Goal: Information Seeking & Learning: Learn about a topic

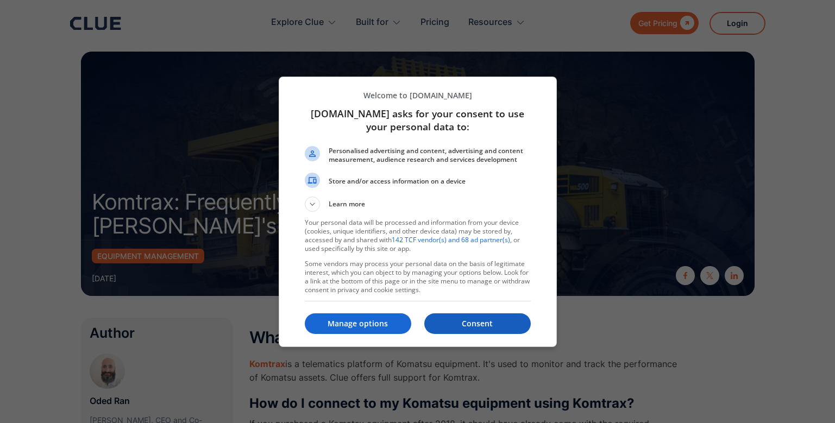
click at [476, 329] on button "Consent" at bounding box center [477, 323] width 106 height 21
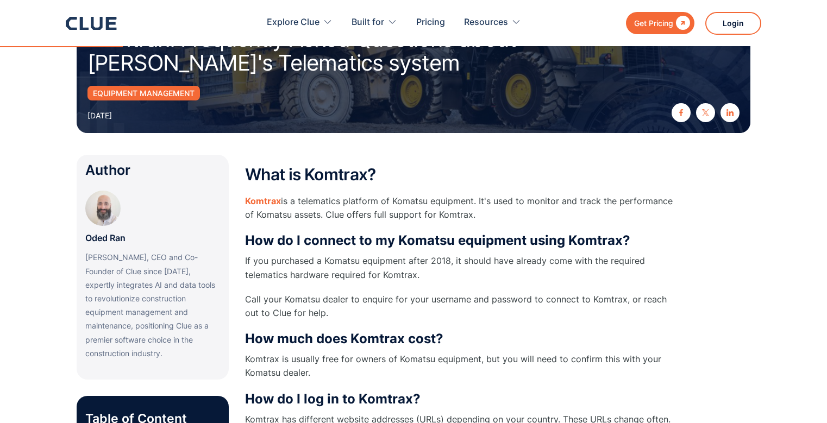
scroll to position [217, 0]
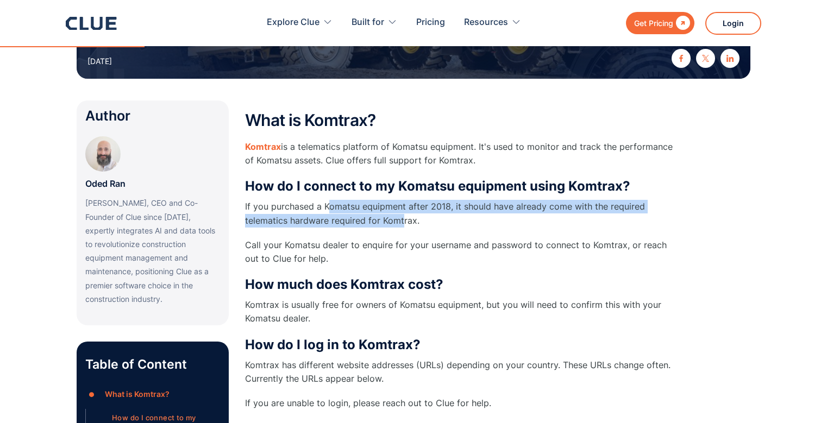
drag, startPoint x: 331, startPoint y: 207, endPoint x: 401, endPoint y: 220, distance: 71.7
click at [401, 220] on p "If you purchased a Komatsu equipment after 2018, it should have already come wi…" at bounding box center [462, 213] width 435 height 27
drag, startPoint x: 401, startPoint y: 220, endPoint x: 365, endPoint y: 229, distance: 37.5
click at [401, 220] on p "If you purchased a Komatsu equipment after 2018, it should have already come wi…" at bounding box center [462, 213] width 435 height 27
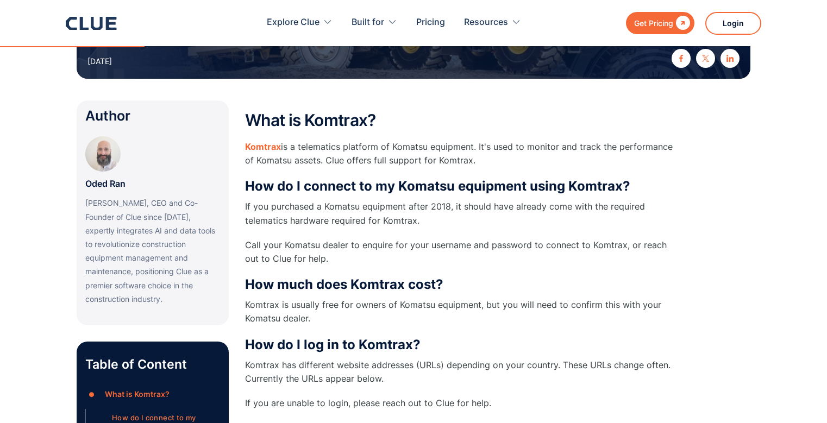
click at [280, 247] on p "Call your Komatsu dealer to enquire for your username and password to connect t…" at bounding box center [462, 251] width 435 height 27
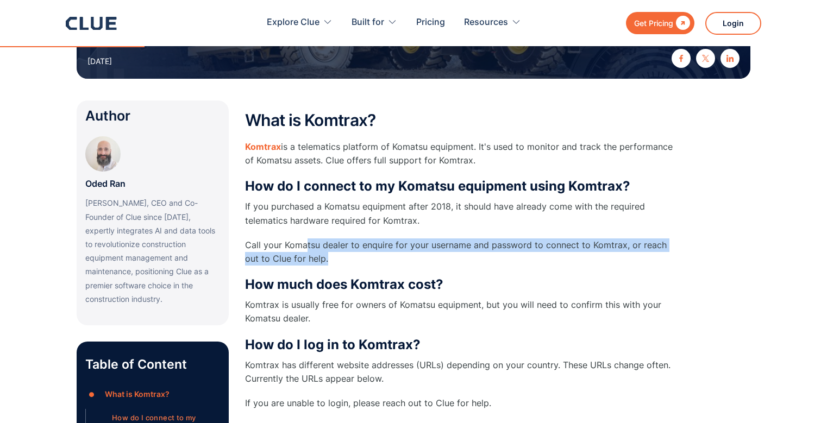
drag, startPoint x: 306, startPoint y: 245, endPoint x: 424, endPoint y: 248, distance: 117.9
click at [424, 248] on p "Call your Komatsu dealer to enquire for your username and password to connect t…" at bounding box center [462, 251] width 435 height 27
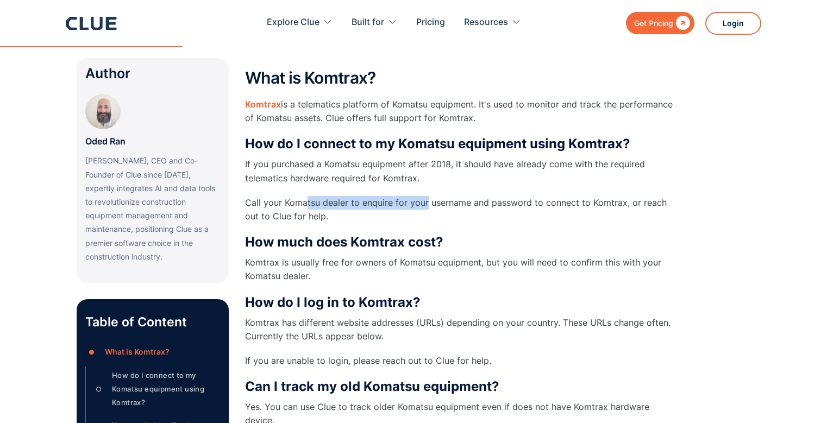
scroll to position [380, 0]
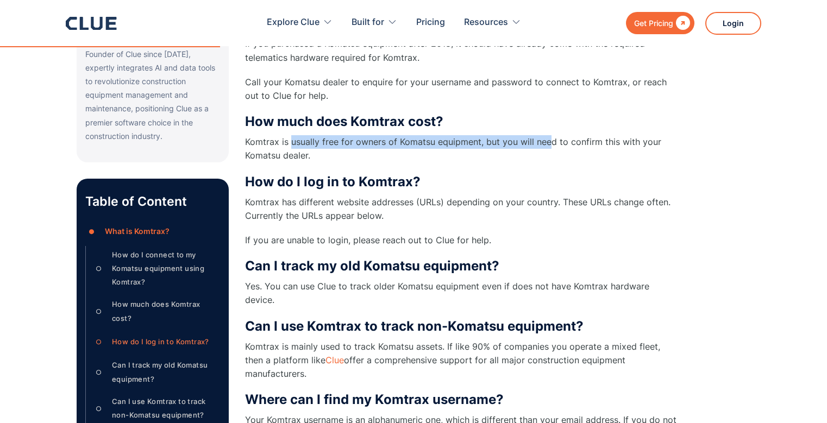
drag, startPoint x: 292, startPoint y: 143, endPoint x: 548, endPoint y: 148, distance: 256.4
click at [548, 148] on p "Komtrax is usually free for owners of Komatsu equipment, but you will need to c…" at bounding box center [462, 148] width 435 height 27
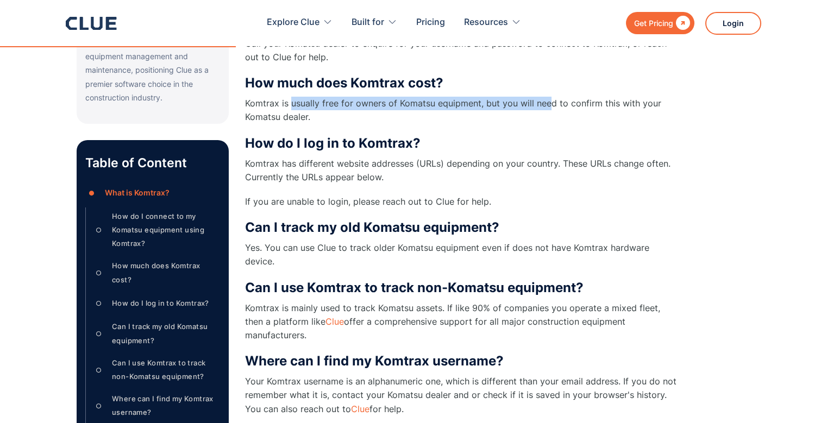
scroll to position [435, 0]
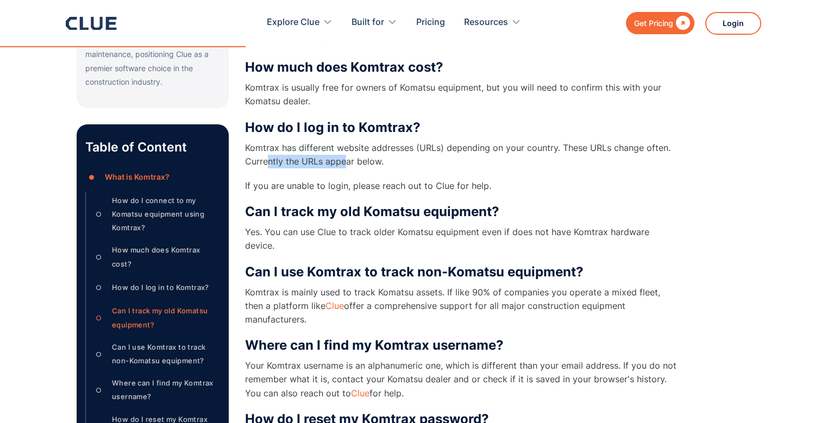
drag, startPoint x: 266, startPoint y: 161, endPoint x: 344, endPoint y: 165, distance: 78.3
click at [344, 165] on p "Komtrax has different website addresses (URLs) depending on your country. These…" at bounding box center [462, 154] width 435 height 27
click at [346, 164] on p "Komtrax has different website addresses (URLs) depending on your country. These…" at bounding box center [462, 154] width 435 height 27
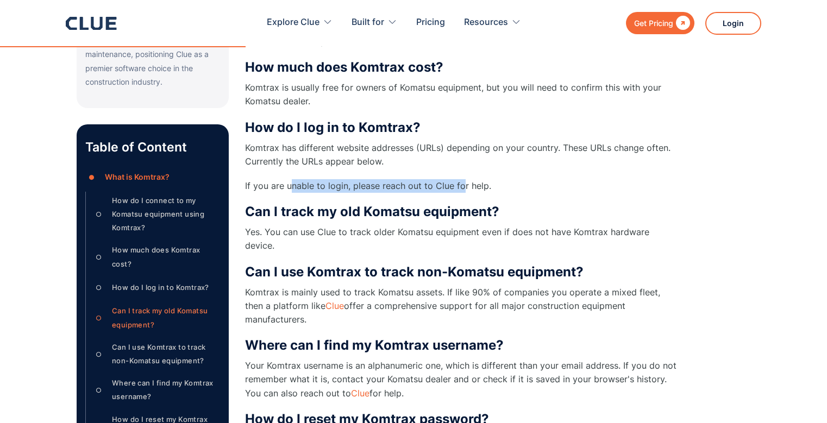
drag, startPoint x: 293, startPoint y: 186, endPoint x: 461, endPoint y: 191, distance: 167.9
click at [461, 191] on p "If you are unable to login, please reach out to Clue for help." at bounding box center [462, 186] width 435 height 14
click at [460, 191] on p "If you are unable to login, please reach out to Clue for help." at bounding box center [462, 186] width 435 height 14
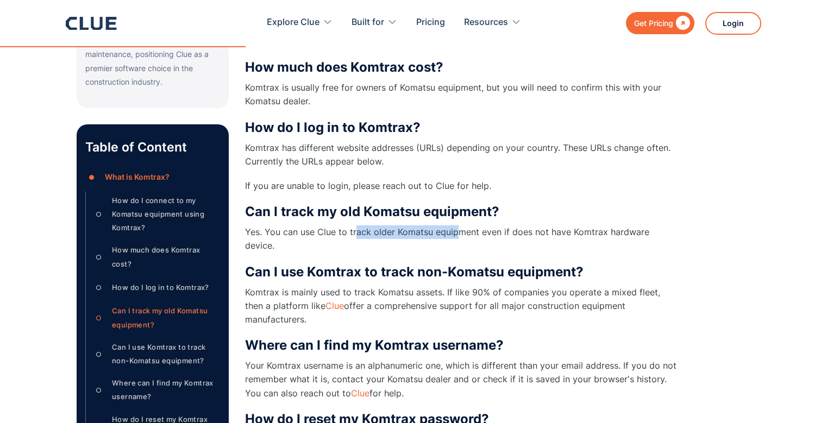
drag, startPoint x: 357, startPoint y: 228, endPoint x: 458, endPoint y: 229, distance: 100.5
click at [456, 229] on p "Yes. You can use Clue to track older Komatsu equipment even if does not have Ko…" at bounding box center [462, 238] width 435 height 27
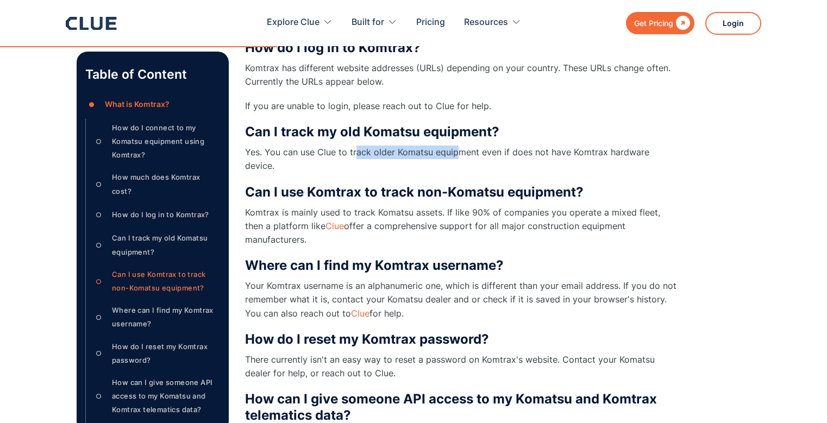
scroll to position [543, 0]
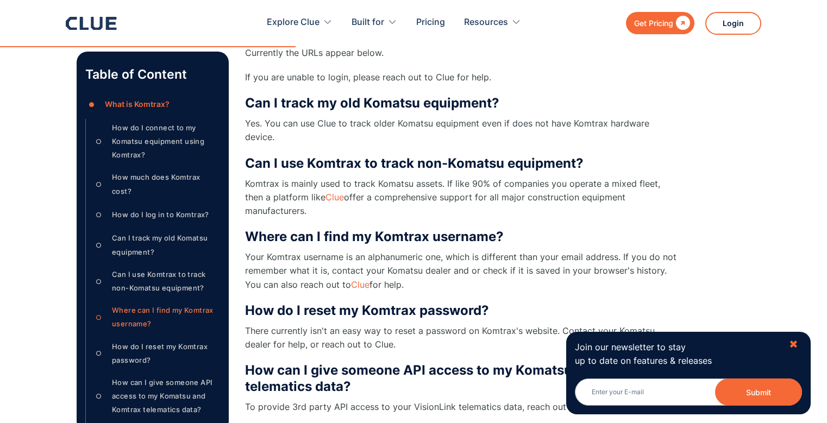
click at [794, 345] on div "✖" at bounding box center [793, 345] width 9 height 14
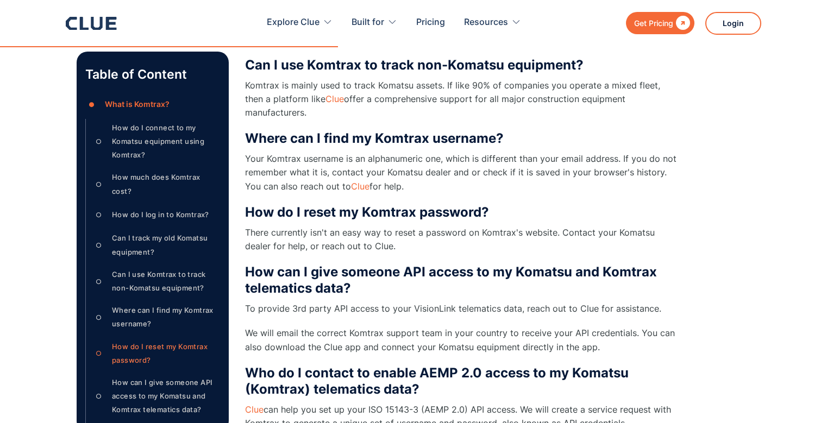
scroll to position [652, 0]
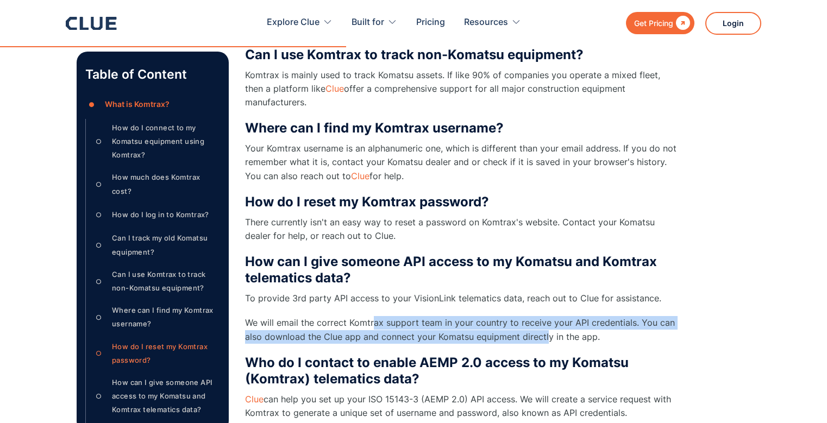
drag, startPoint x: 375, startPoint y: 299, endPoint x: 546, endPoint y: 307, distance: 171.3
click at [546, 316] on p "We will email the correct Komtrax support team in your country to receive your …" at bounding box center [462, 329] width 435 height 27
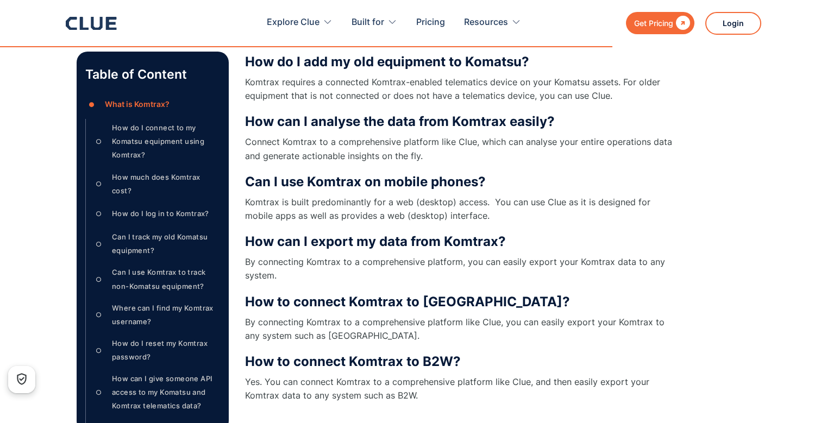
scroll to position [1175, 0]
